Goal: Task Accomplishment & Management: Complete application form

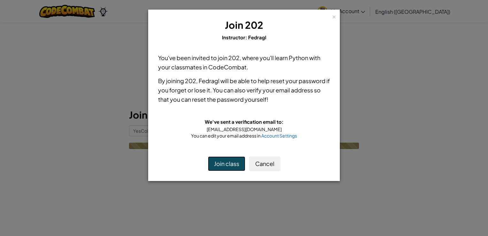
click at [223, 170] on button "Join class" at bounding box center [226, 163] width 37 height 15
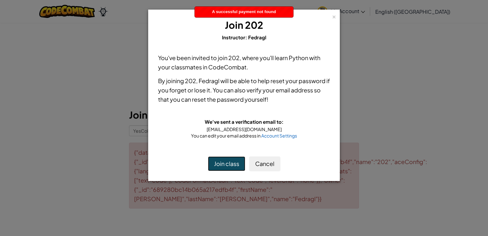
click at [223, 166] on button "Join class" at bounding box center [226, 163] width 37 height 15
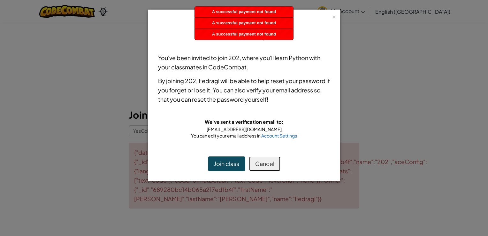
click at [260, 163] on button "Cancel" at bounding box center [264, 163] width 31 height 15
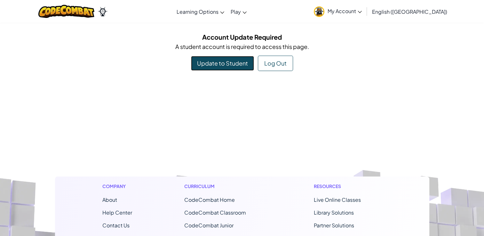
click at [244, 70] on link "Update to Student" at bounding box center [222, 63] width 63 height 15
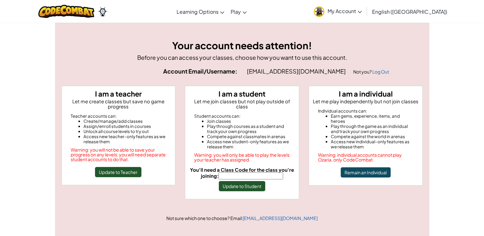
paste input "YesColdPaper"
type input "YesColdPaper"
click at [241, 181] on button "Update to Student" at bounding box center [242, 186] width 46 height 10
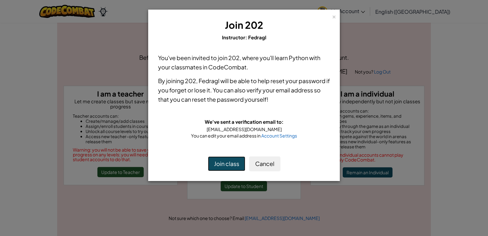
drag, startPoint x: 237, startPoint y: 164, endPoint x: 245, endPoint y: 190, distance: 28.0
click at [245, 190] on div "× Join 202 Instructor: Fedragl You've been invited to join 202 , where you'll l…" at bounding box center [244, 118] width 488 height 236
